Goal: Task Accomplishment & Management: Manage account settings

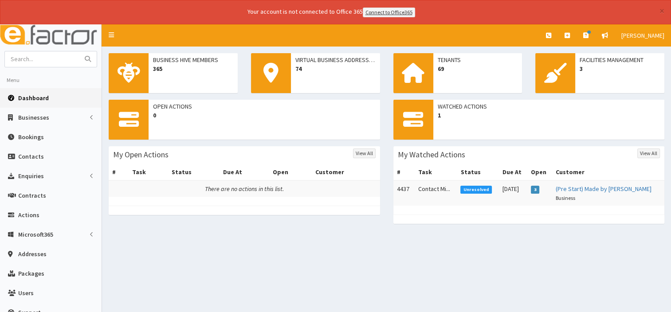
click at [42, 99] on span "Dashboard" at bounding box center [33, 98] width 31 height 8
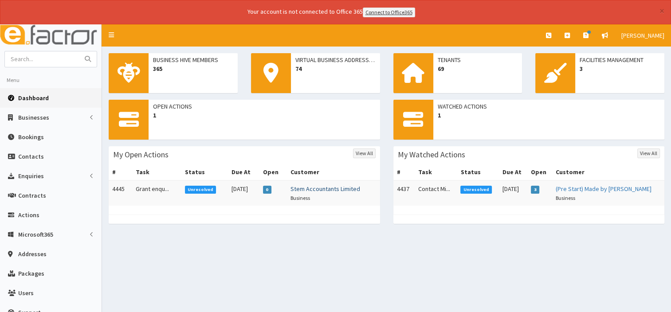
click at [316, 190] on link "Stem Accountants Limited" at bounding box center [325, 189] width 70 height 8
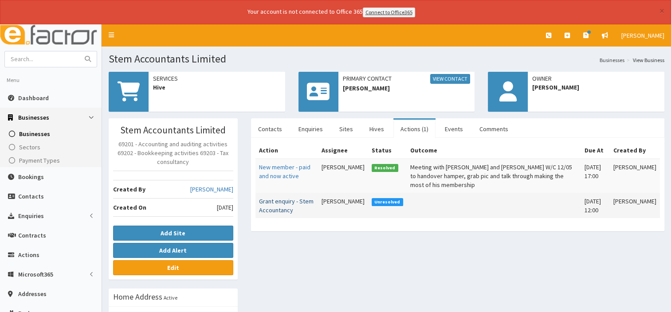
click at [282, 197] on link "Grant enquiry - Stem Accountancy" at bounding box center [286, 205] width 55 height 17
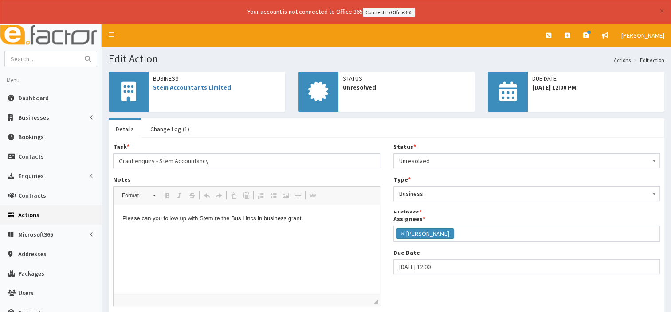
scroll to position [30, 0]
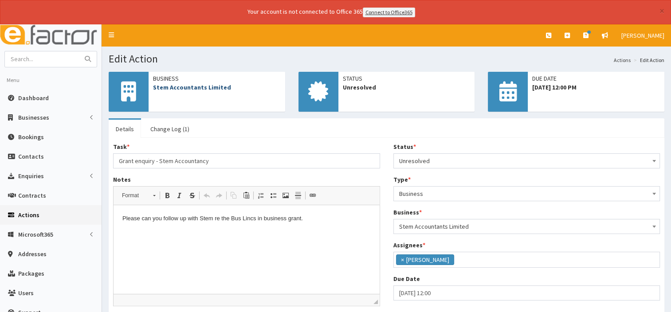
click at [195, 86] on link "Stem Accountants Limited" at bounding box center [192, 87] width 78 height 8
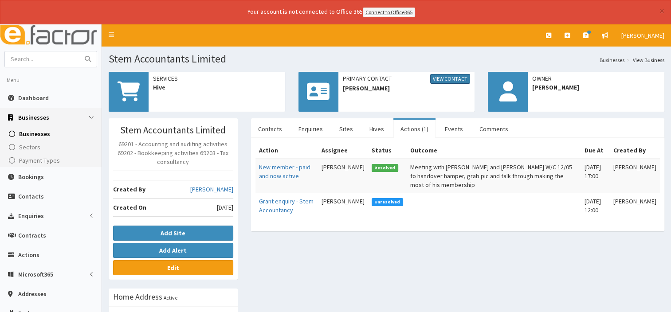
click at [453, 74] on link "View Contact" at bounding box center [450, 79] width 40 height 10
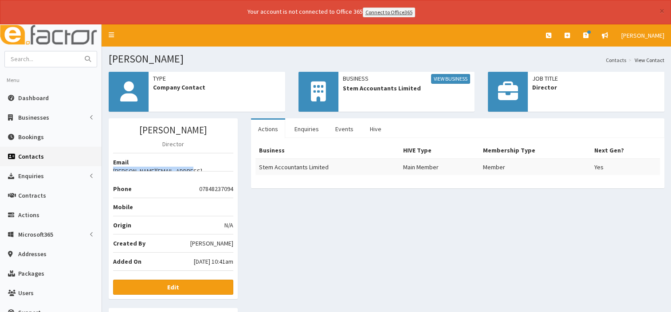
drag, startPoint x: 154, startPoint y: 161, endPoint x: 232, endPoint y: 164, distance: 78.0
click at [232, 164] on li "Email jim@stemaccountants.co.uk" at bounding box center [173, 162] width 120 height 19
drag, startPoint x: 232, startPoint y: 164, endPoint x: 226, endPoint y: 163, distance: 5.8
copy li "[PERSON_NAME][EMAIL_ADDRESS][DOMAIN_NAME]"
click at [30, 95] on span "Dashboard" at bounding box center [33, 98] width 31 height 8
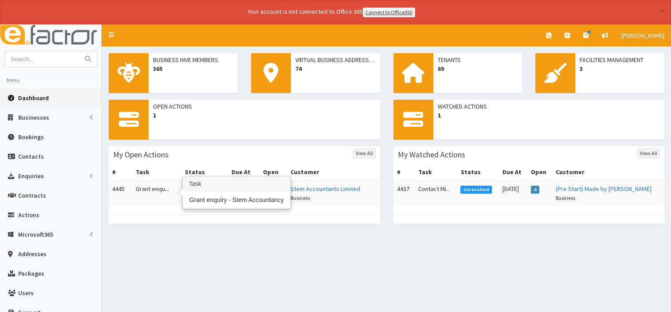
click at [160, 187] on td "Grant enqu..." at bounding box center [156, 192] width 49 height 25
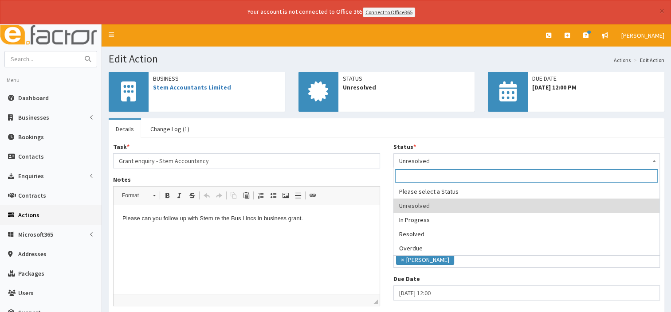
click at [652, 157] on span at bounding box center [653, 160] width 9 height 12
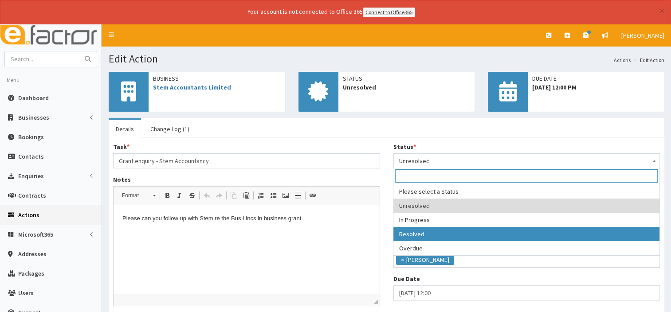
select select "3"
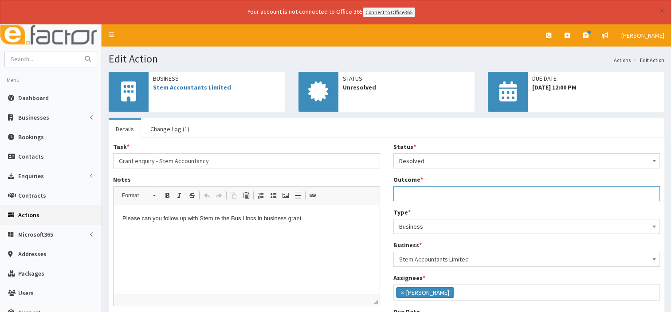
click at [429, 193] on input "Outcome *" at bounding box center [526, 193] width 267 height 15
type input "S"
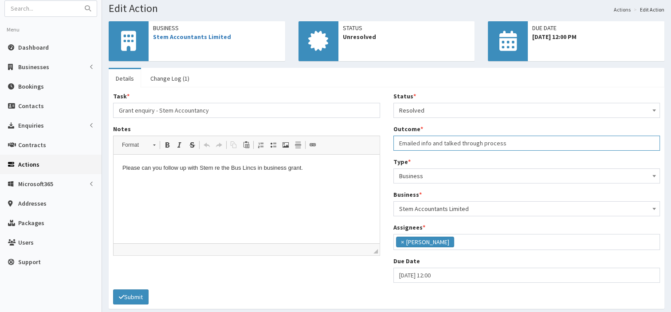
scroll to position [85, 0]
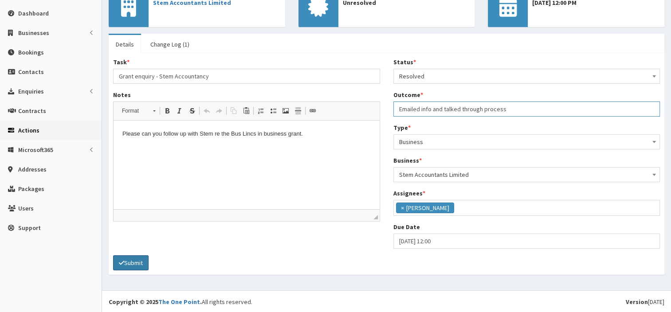
type input "Emailed info and talked through process"
click at [141, 259] on button "Submit" at bounding box center [130, 262] width 35 height 15
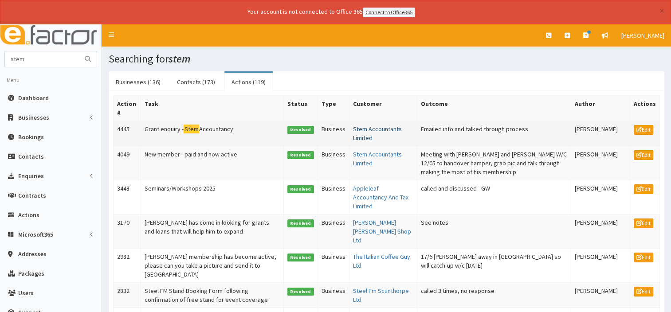
click at [369, 129] on link "Stem Accountants Limited" at bounding box center [377, 133] width 49 height 17
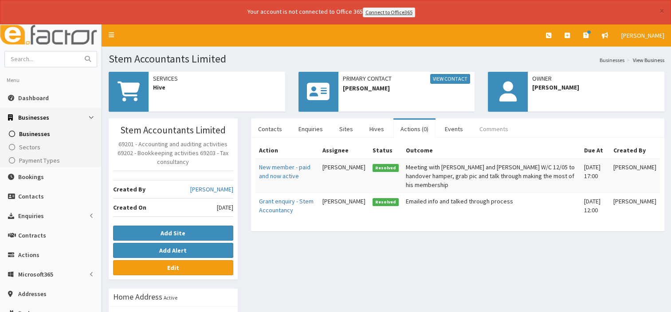
click at [477, 127] on link "Comments" at bounding box center [493, 129] width 43 height 19
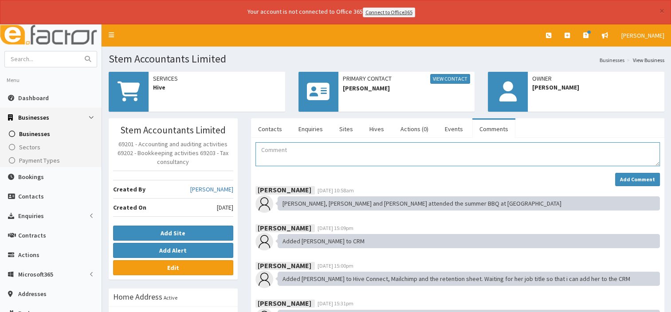
click at [277, 150] on textarea "Comment" at bounding box center [457, 154] width 404 height 24
paste textarea "Emailed info and talked through process"
click at [499, 148] on textarea "[DATE] Emailed info and talked through process of [PERSON_NAME] for start up an…" at bounding box center [457, 154] width 404 height 24
type textarea "11/08/25 Emailed info and talked through process of BL grant for start up and g…"
click at [640, 179] on strong "Add Comment" at bounding box center [637, 179] width 35 height 7
